Goal: Task Accomplishment & Management: Manage account settings

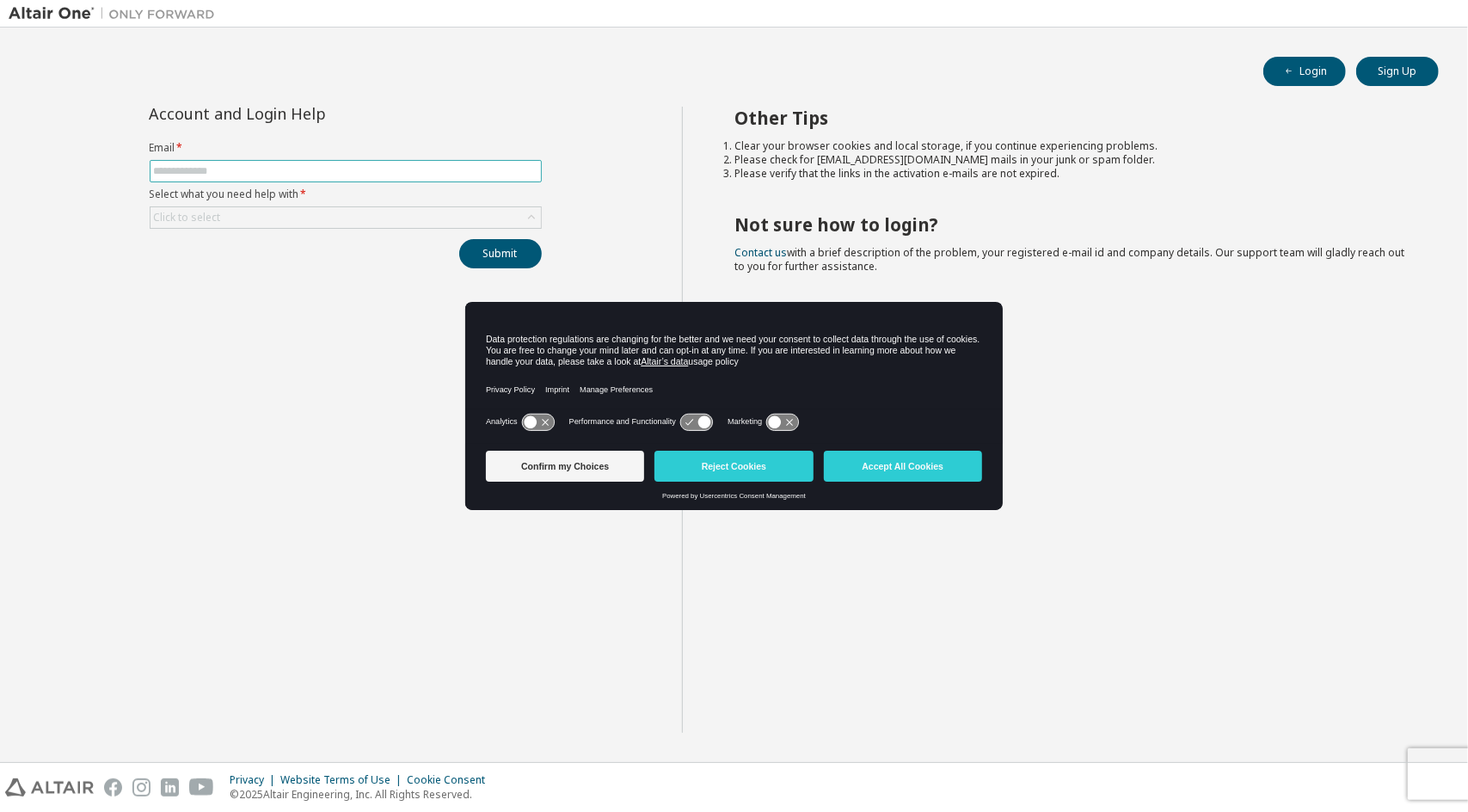
click at [259, 167] on input "text" at bounding box center [346, 171] width 383 height 14
type input "*"
type input "**********"
click at [251, 213] on div "Click to select" at bounding box center [345, 217] width 390 height 21
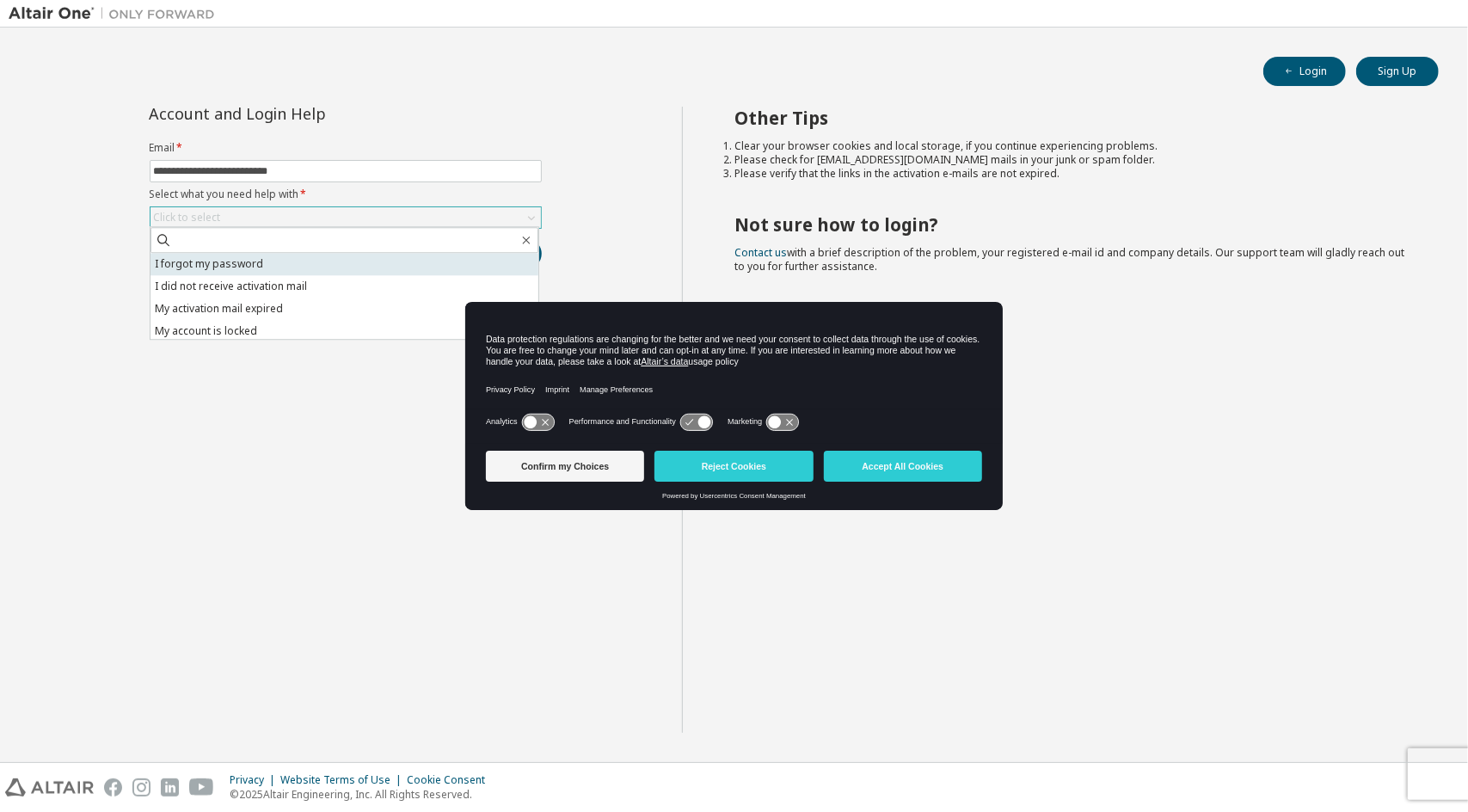
click at [226, 264] on li "I forgot my password" at bounding box center [344, 264] width 388 height 23
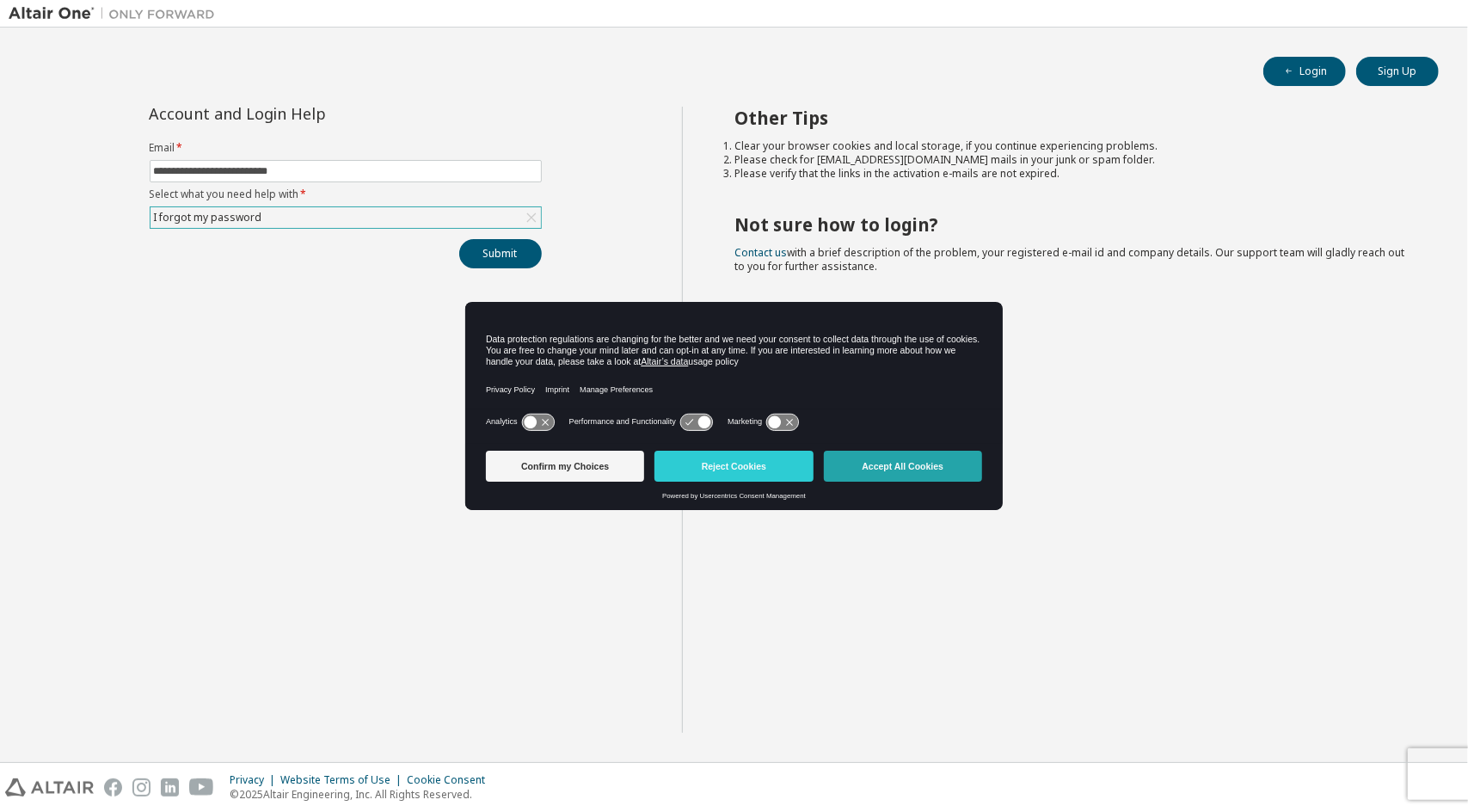
click at [873, 464] on button "Accept All Cookies" at bounding box center [902, 465] width 158 height 31
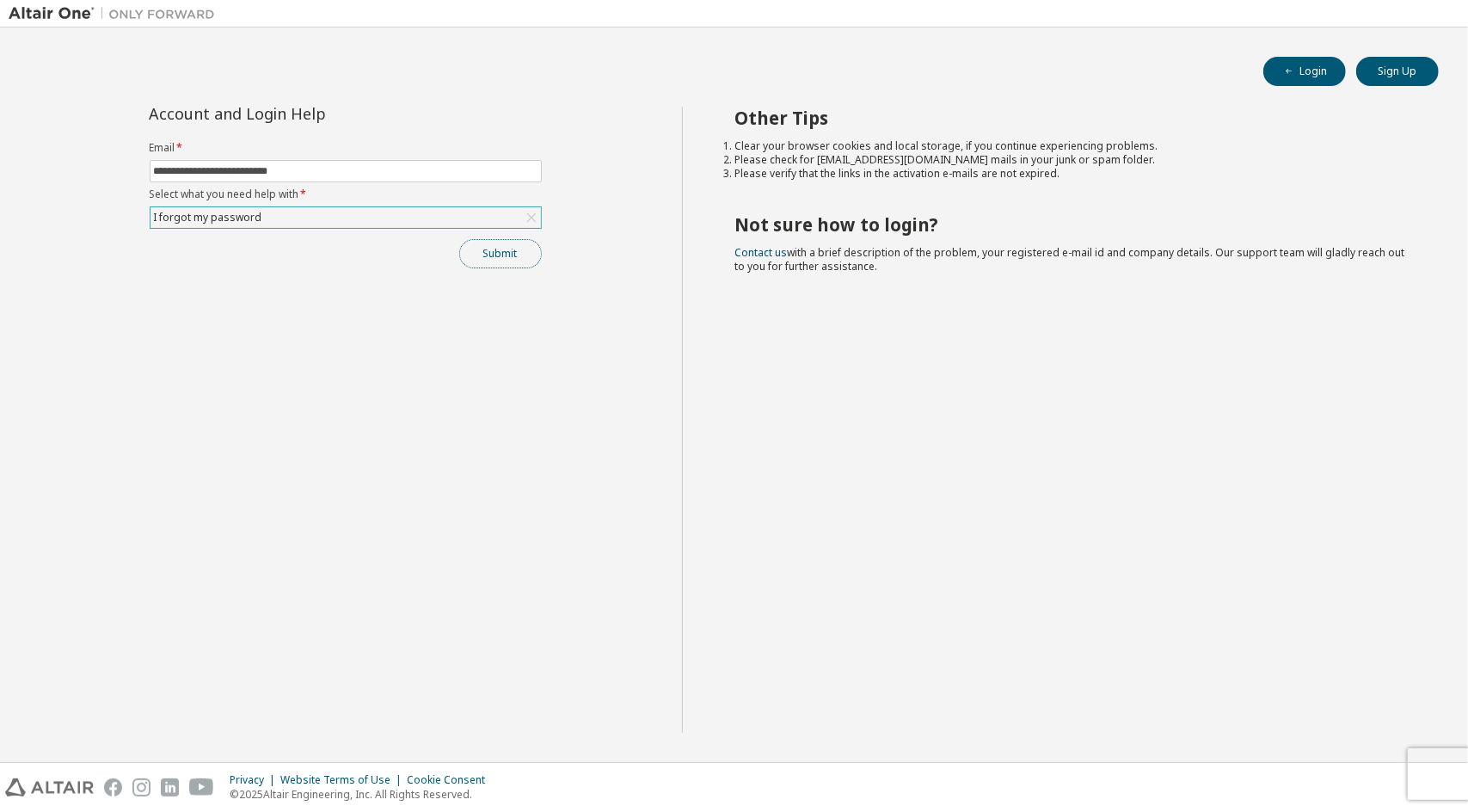
click at [507, 252] on button "Submit" at bounding box center [501, 253] width 83 height 29
